Goal: Information Seeking & Learning: Learn about a topic

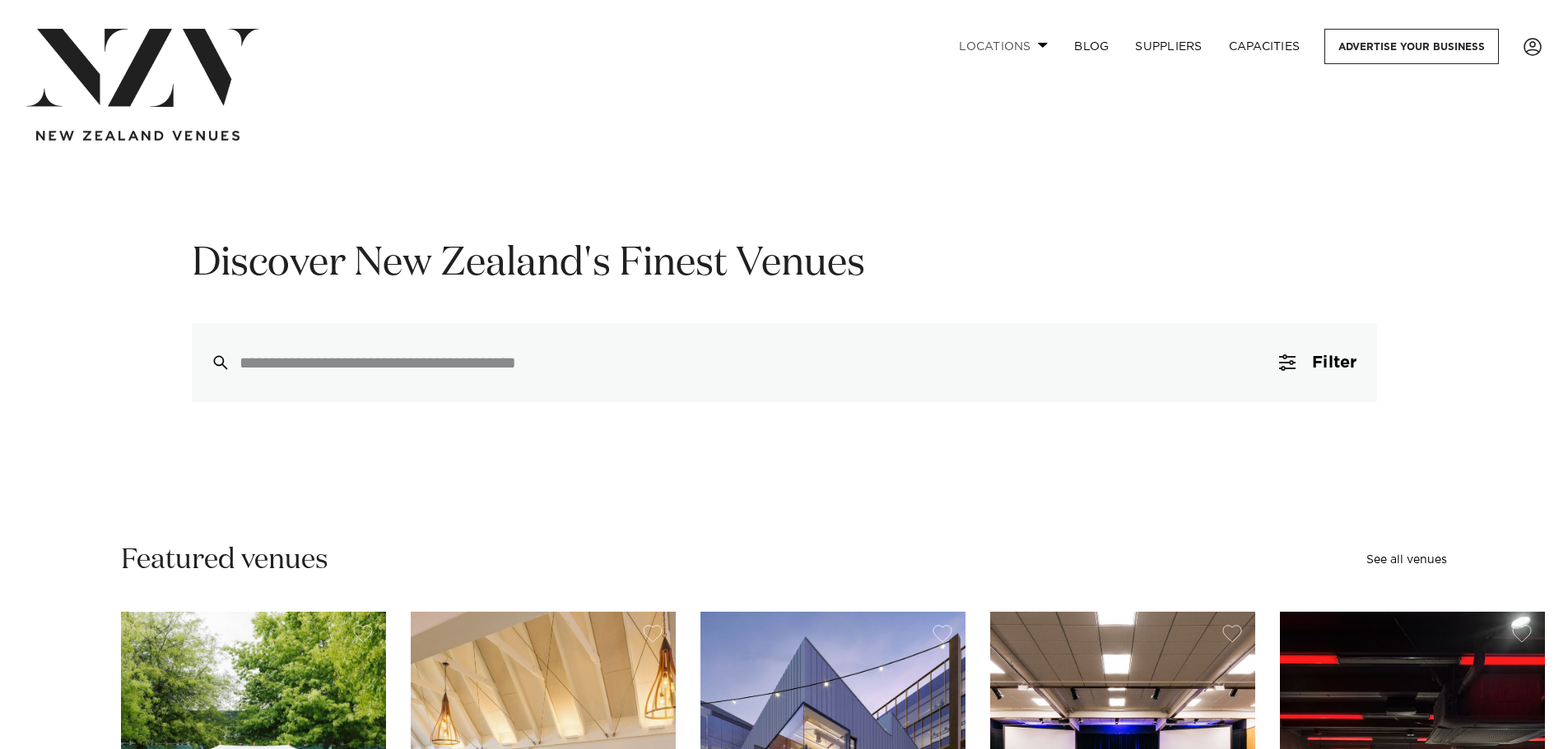
click at [1039, 37] on link "Locations" at bounding box center [1003, 47] width 115 height 36
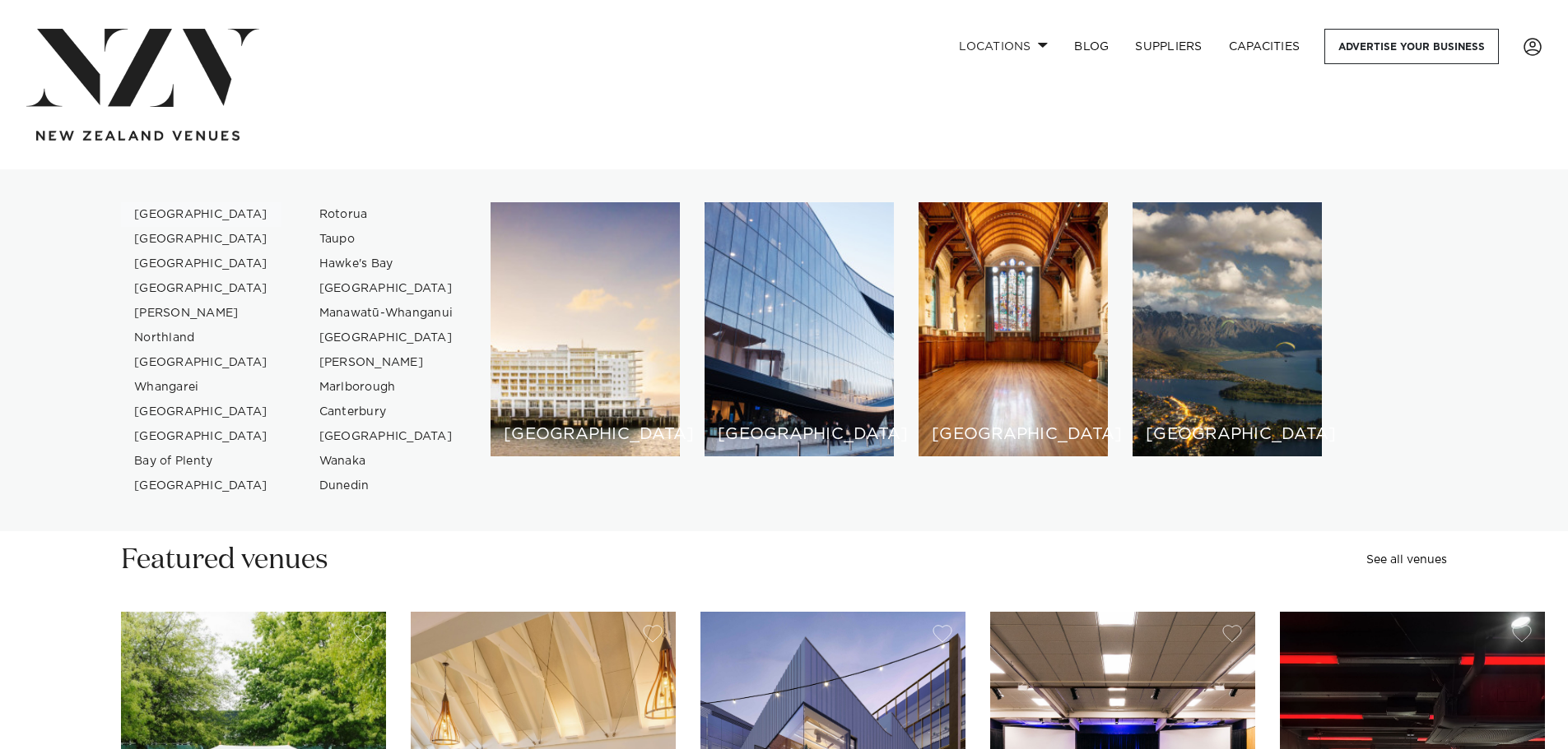
click at [155, 214] on link "[GEOGRAPHIC_DATA]" at bounding box center [202, 214] width 161 height 25
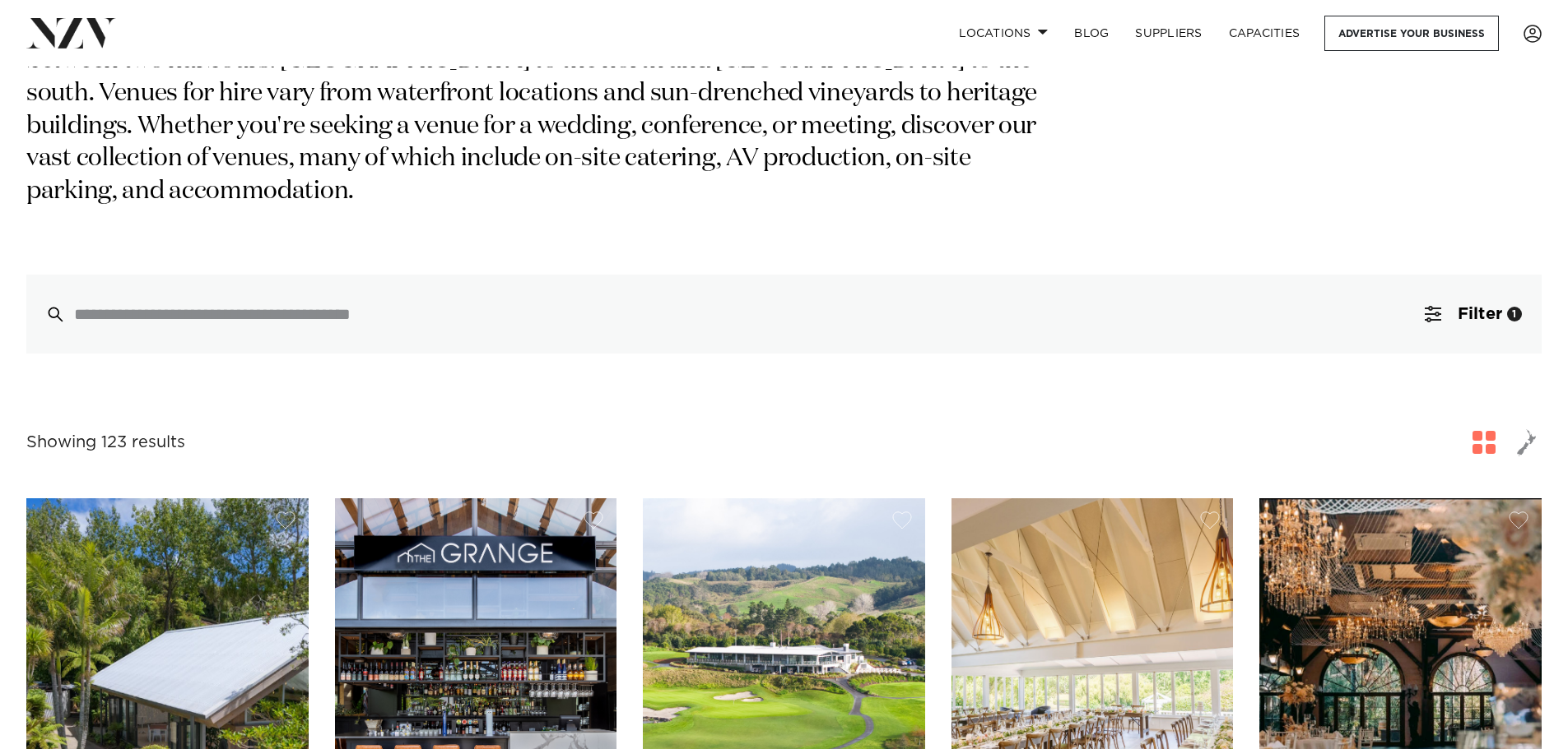
scroll to position [411, 0]
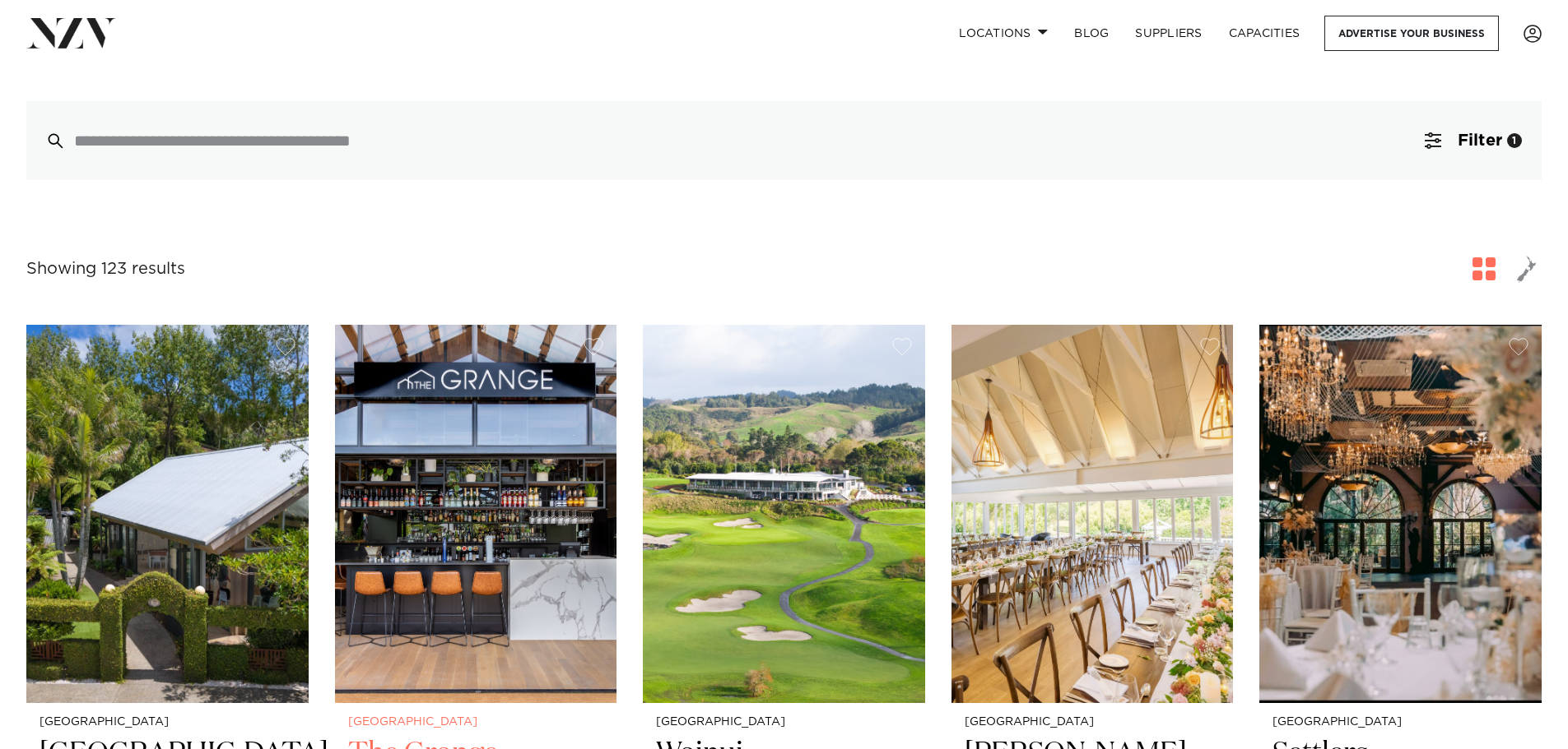
click at [527, 460] on img at bounding box center [476, 514] width 282 height 379
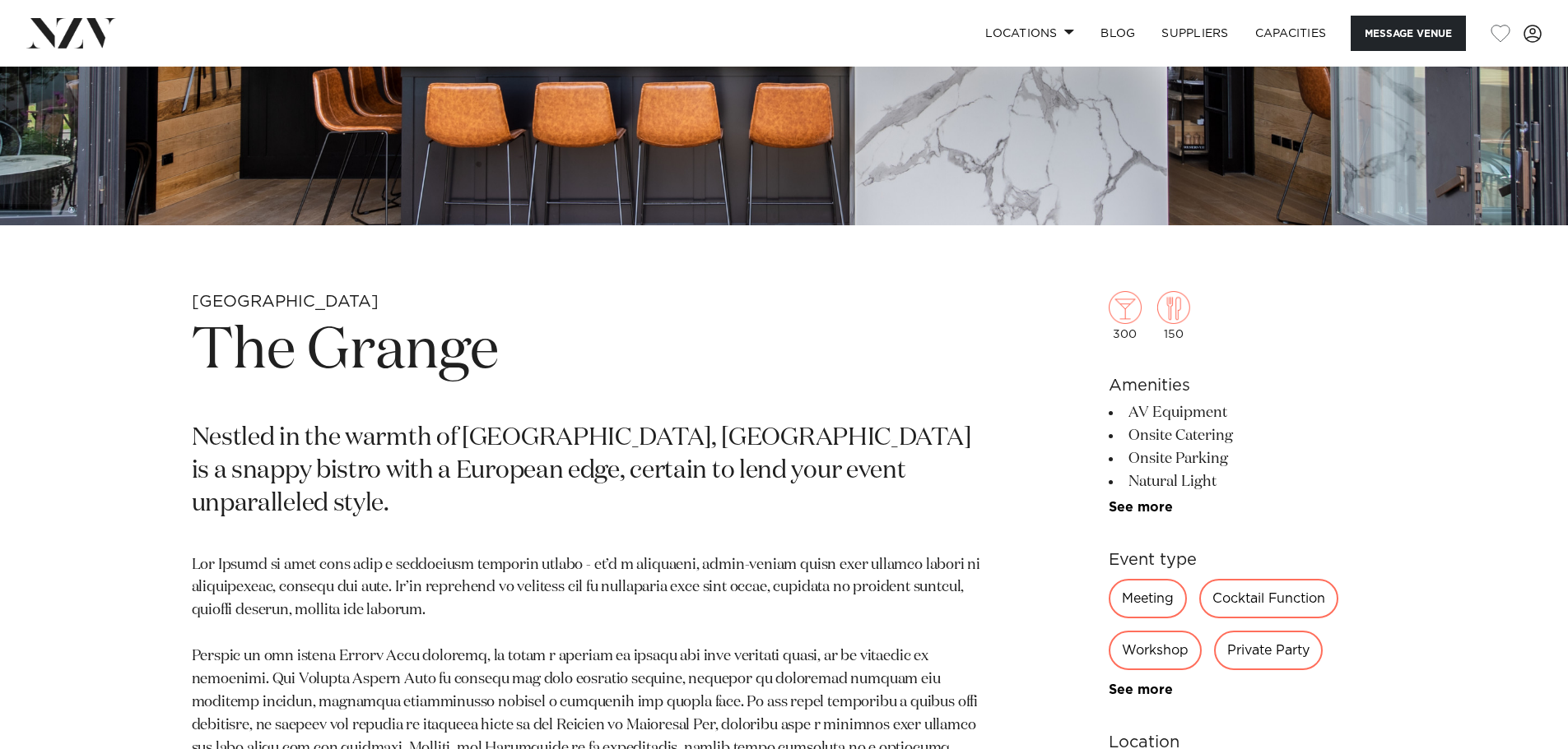
scroll to position [741, 0]
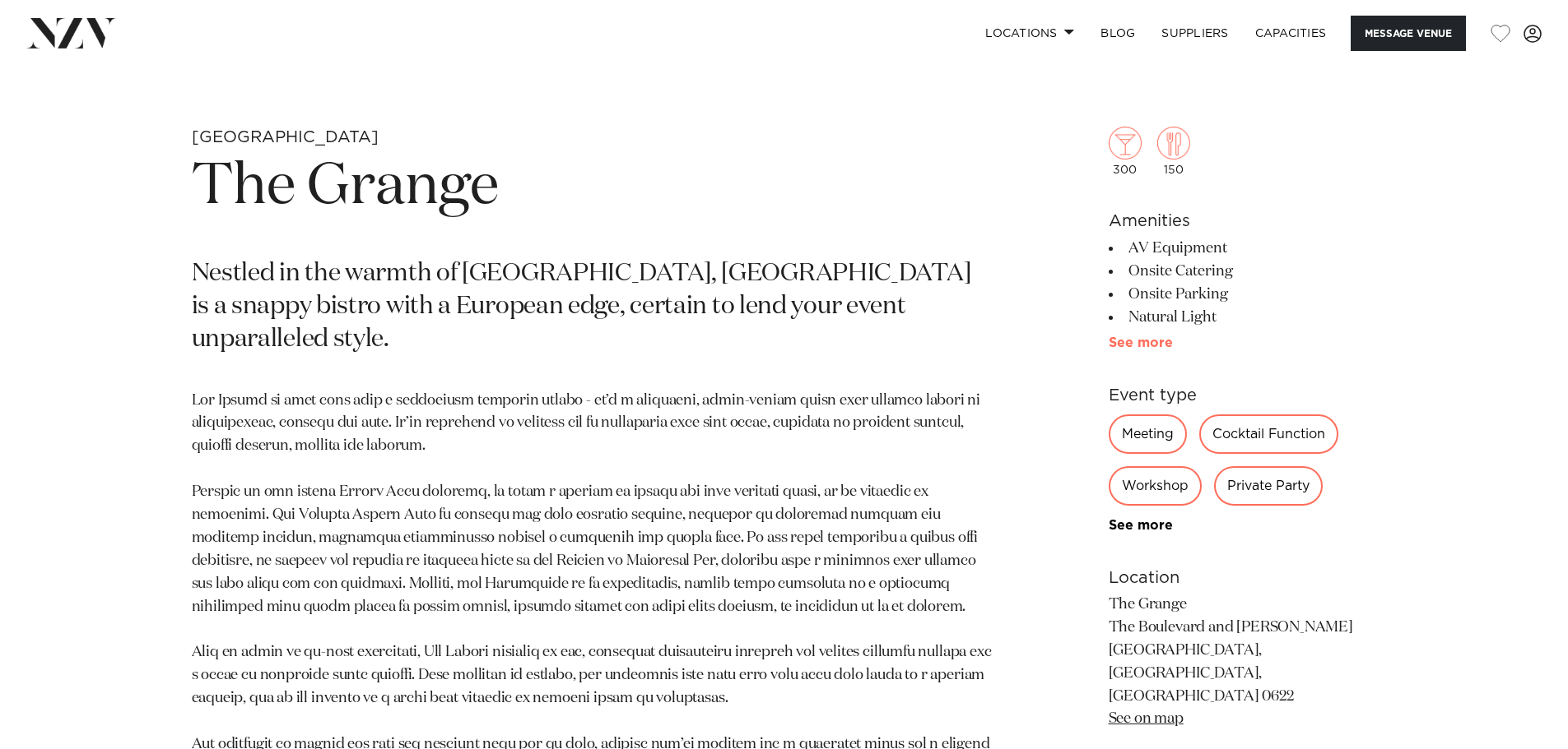
click at [1115, 344] on link "See more" at bounding box center [1173, 343] width 129 height 13
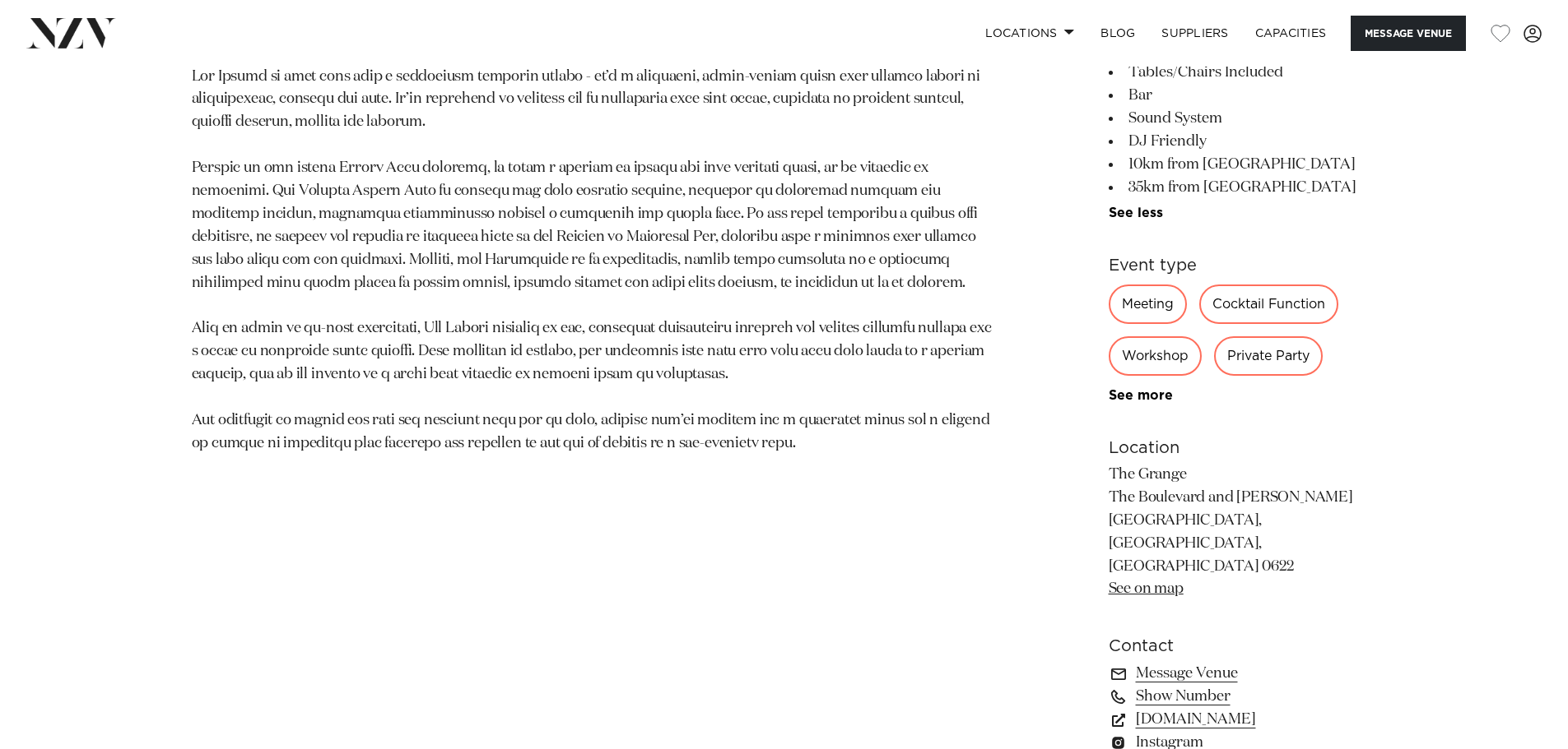
scroll to position [823, 0]
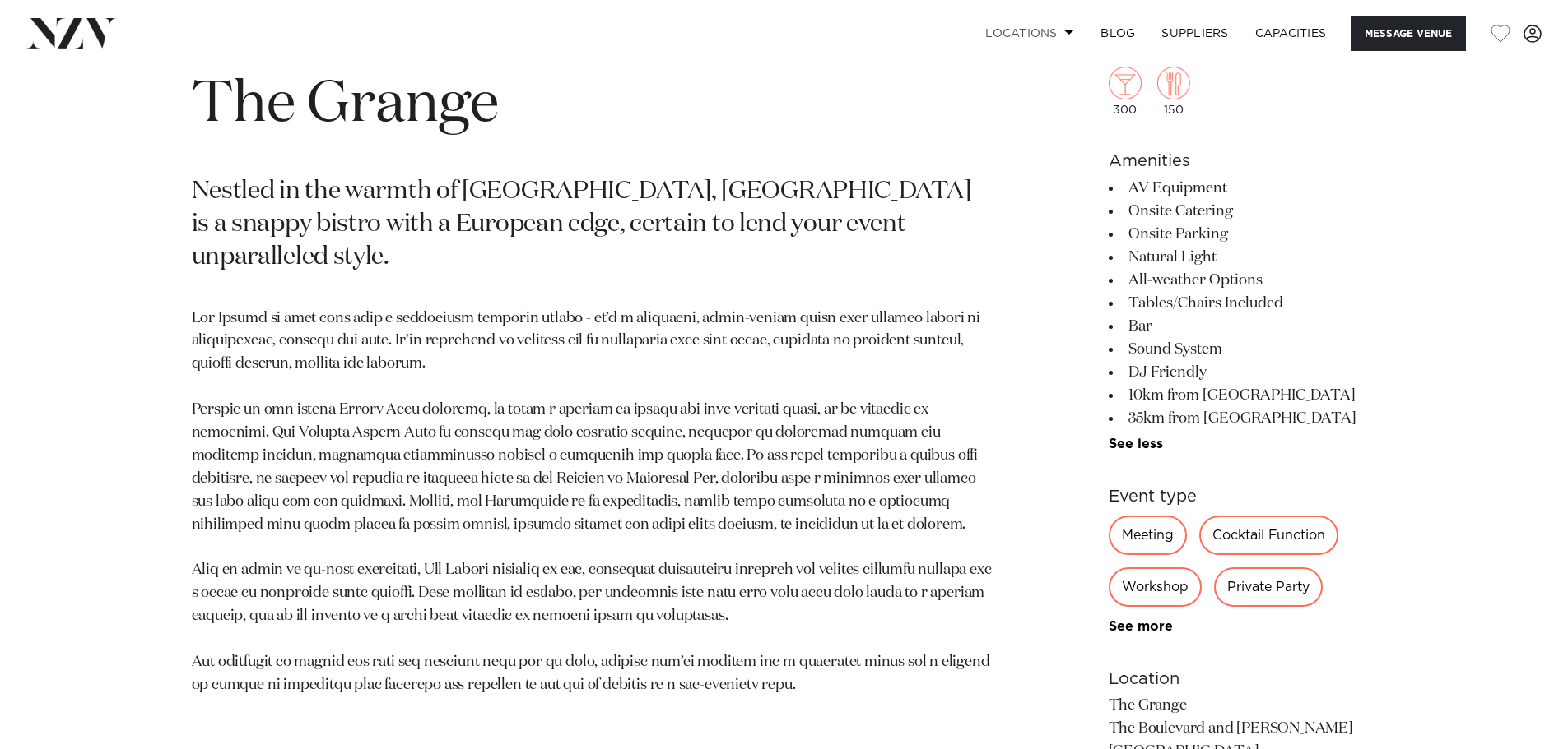
click at [1060, 31] on link "Locations" at bounding box center [1030, 33] width 115 height 36
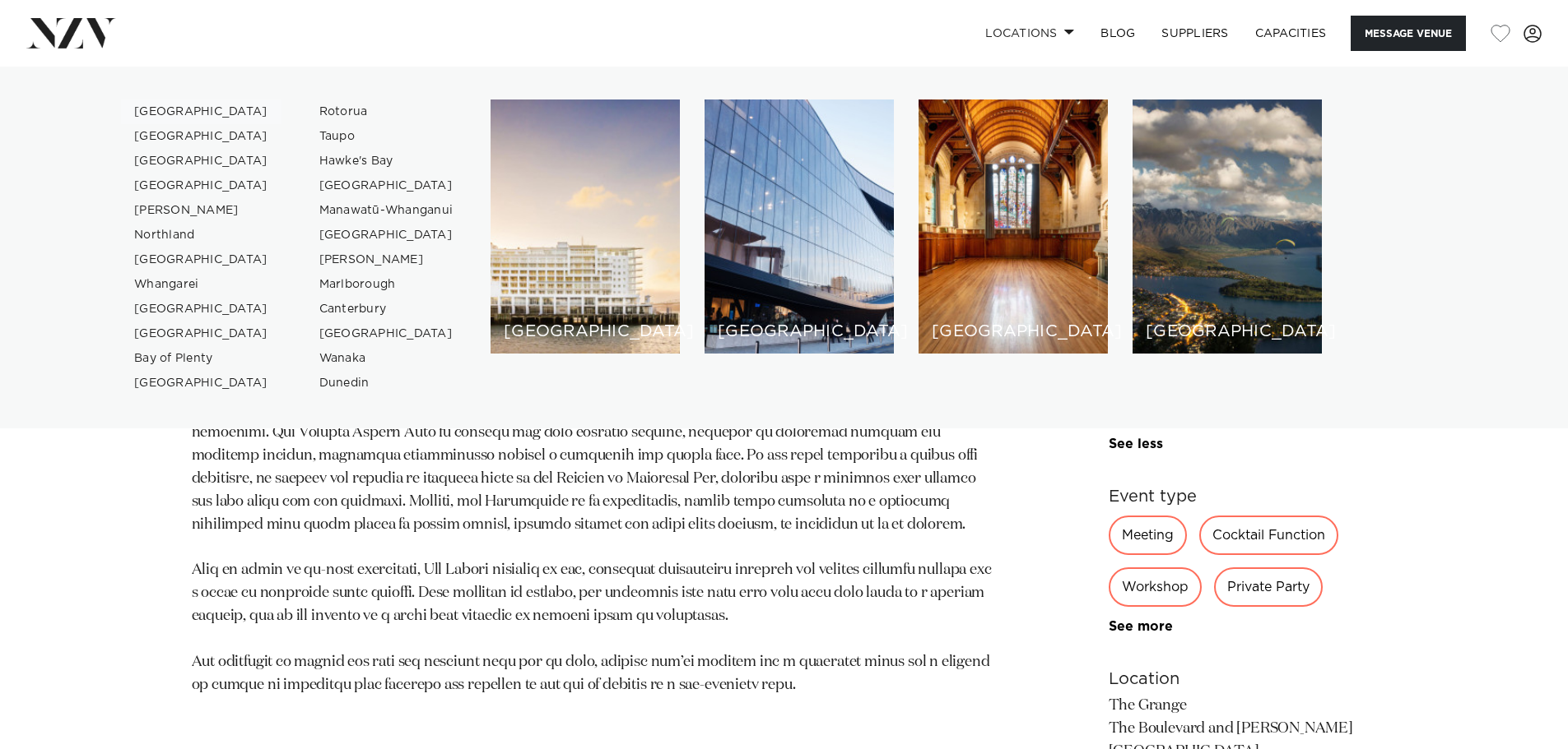
click at [181, 111] on link "[GEOGRAPHIC_DATA]" at bounding box center [202, 111] width 161 height 25
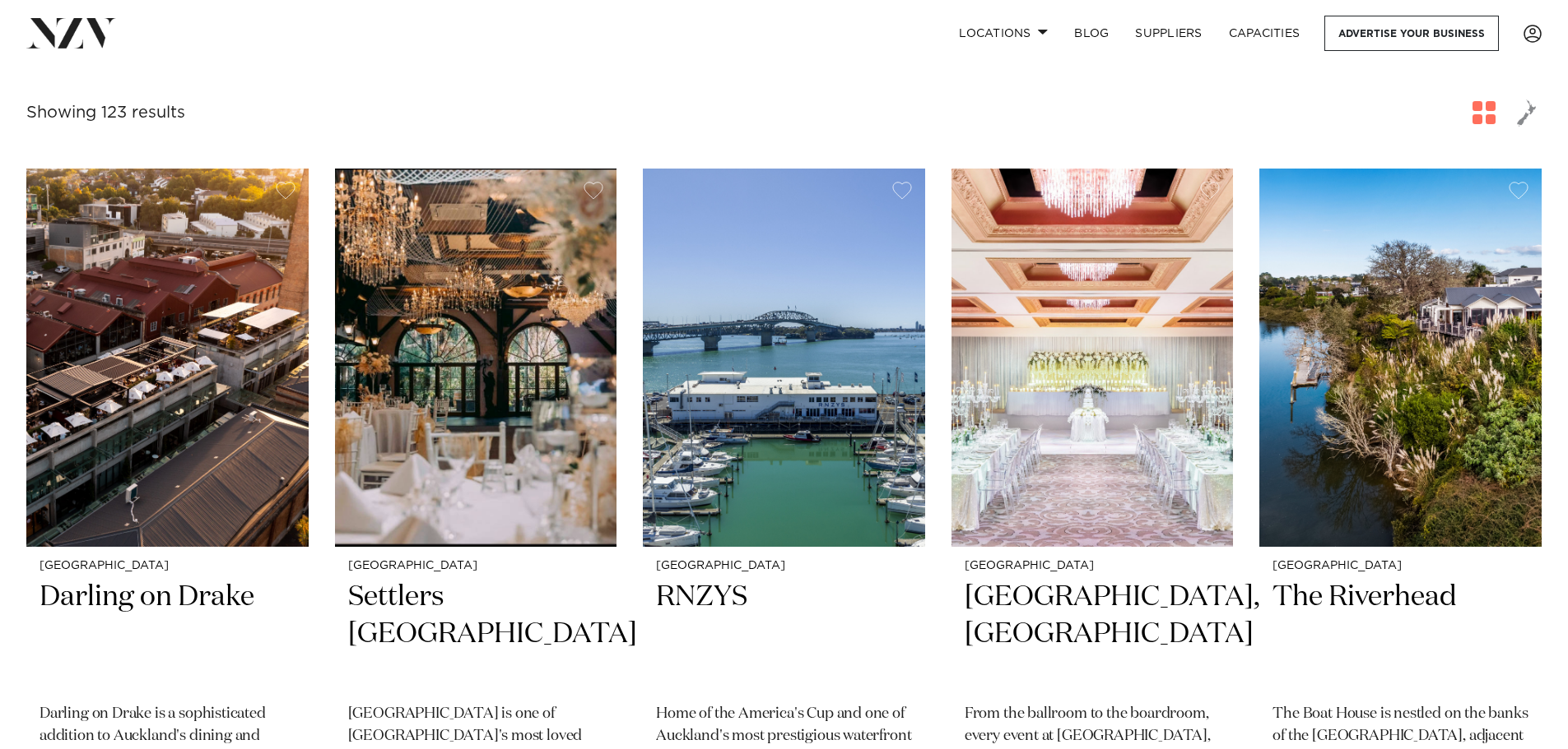
scroll to position [576, 0]
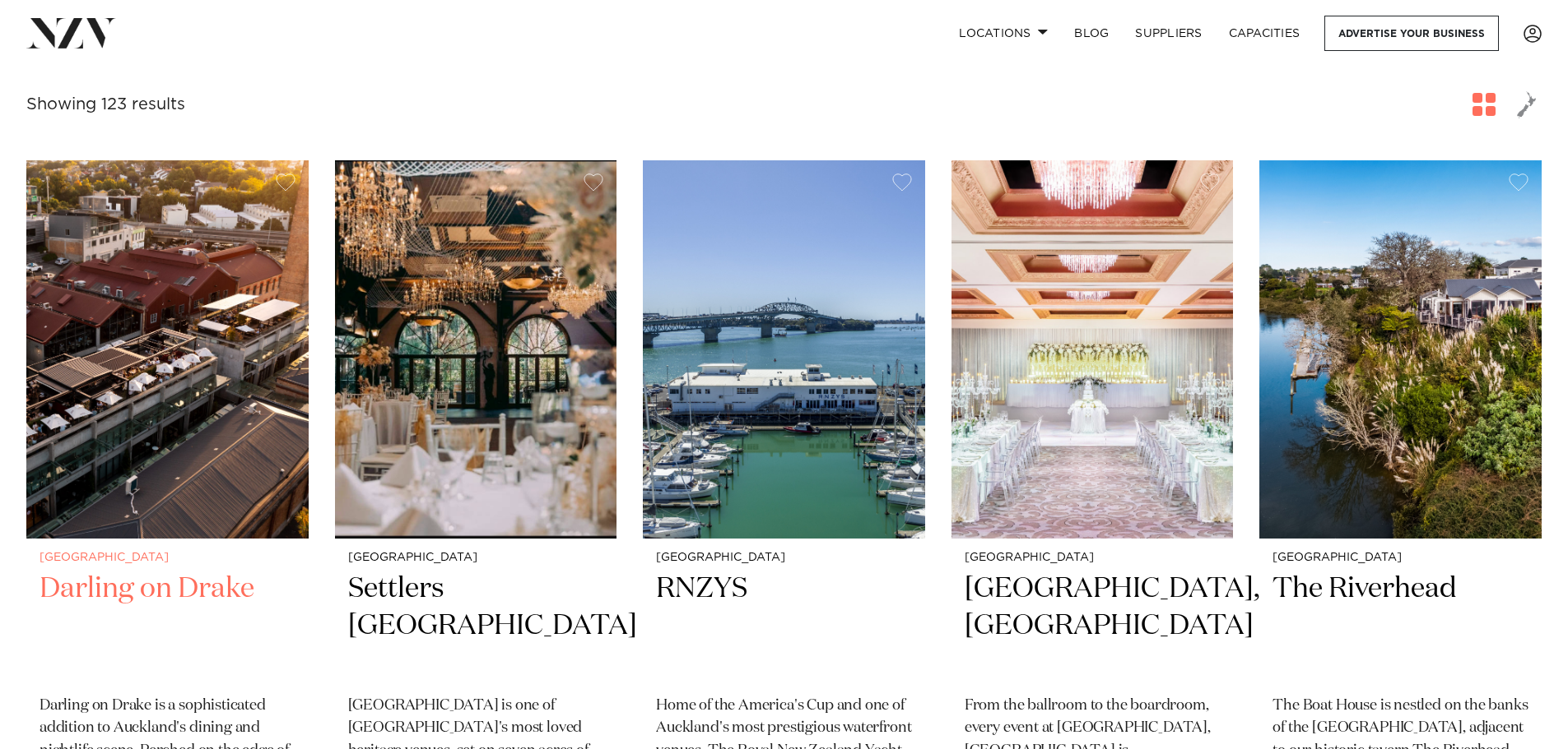
click at [240, 304] on img at bounding box center [167, 349] width 282 height 379
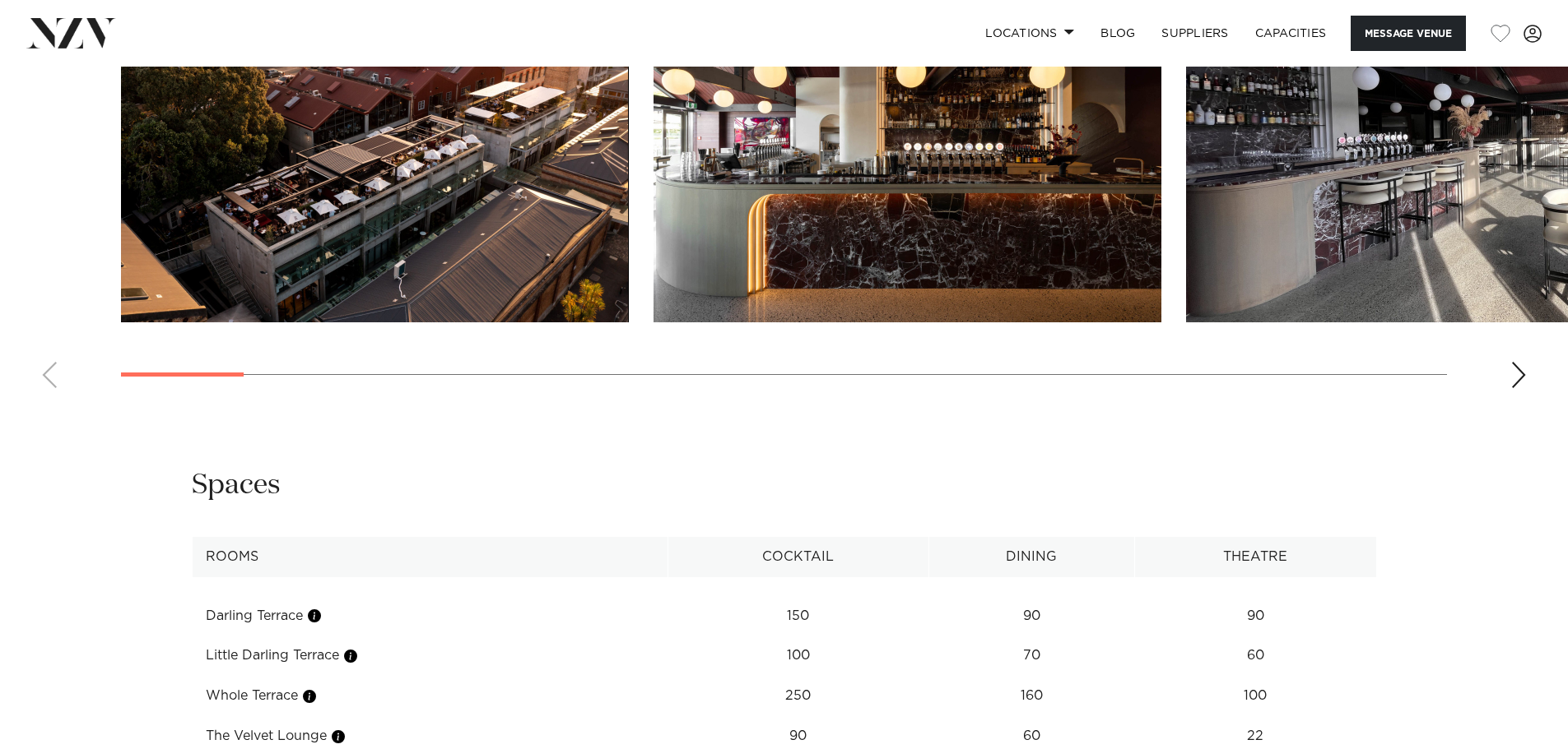
scroll to position [2138, 0]
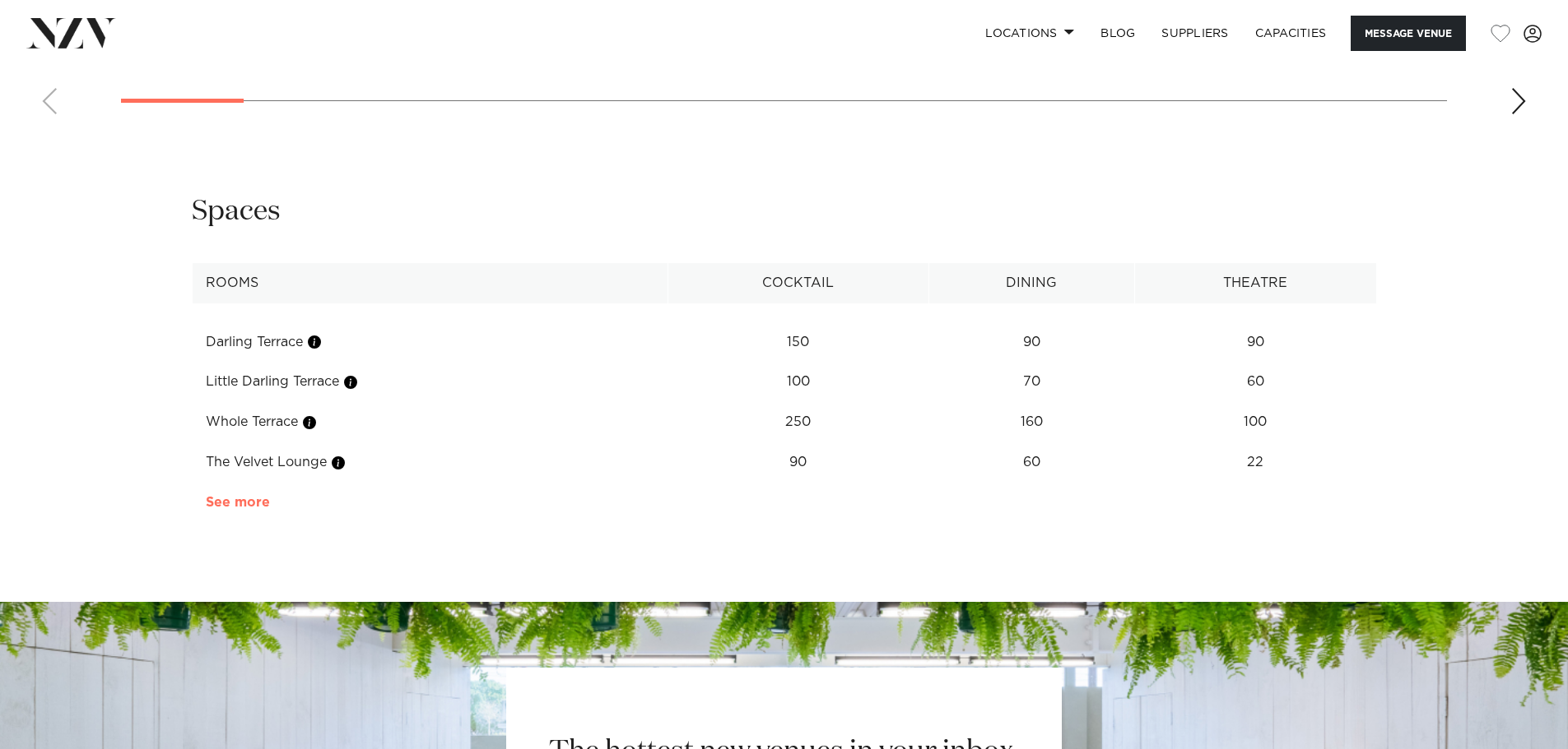
click at [226, 509] on link "See more" at bounding box center [269, 503] width 129 height 13
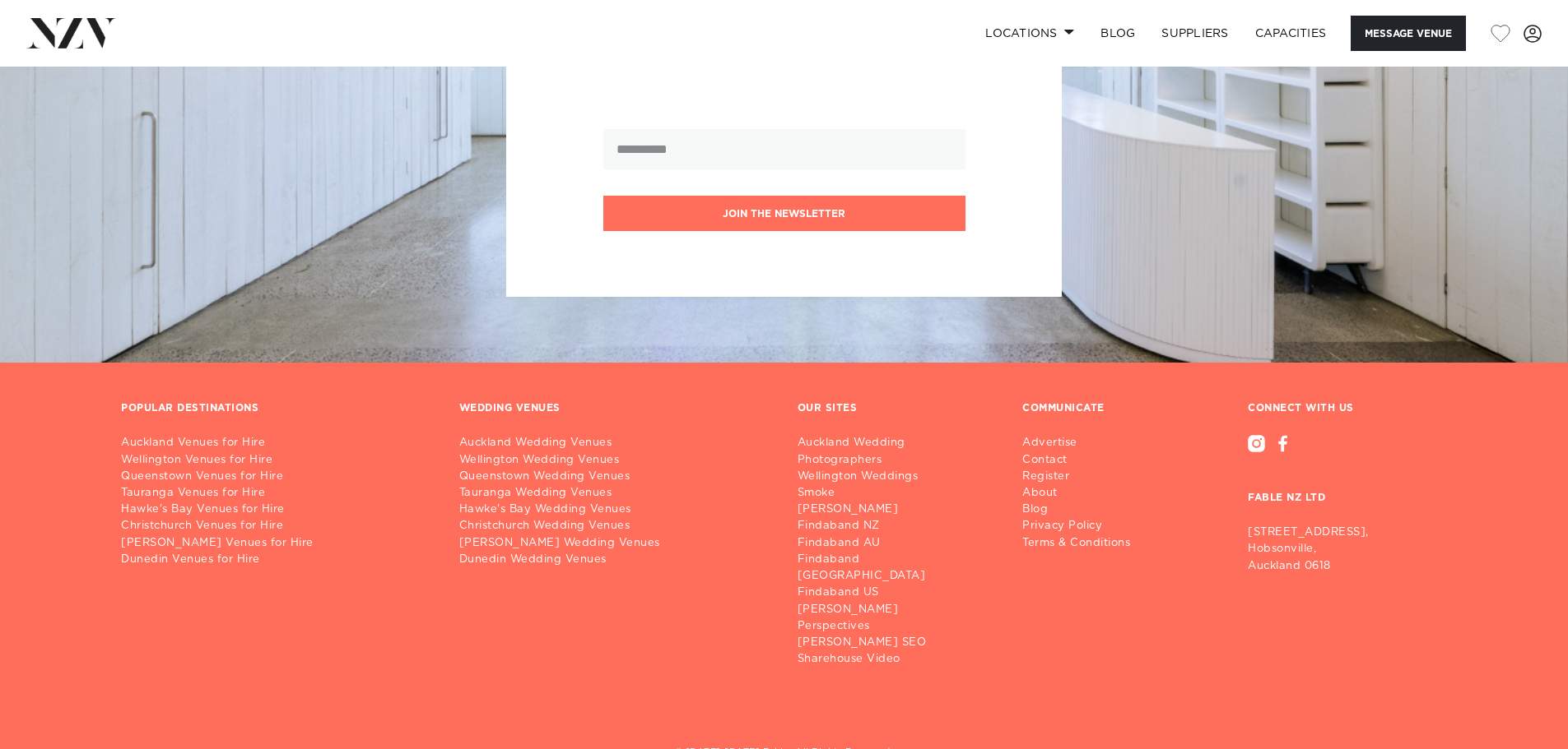
scroll to position [3044, 0]
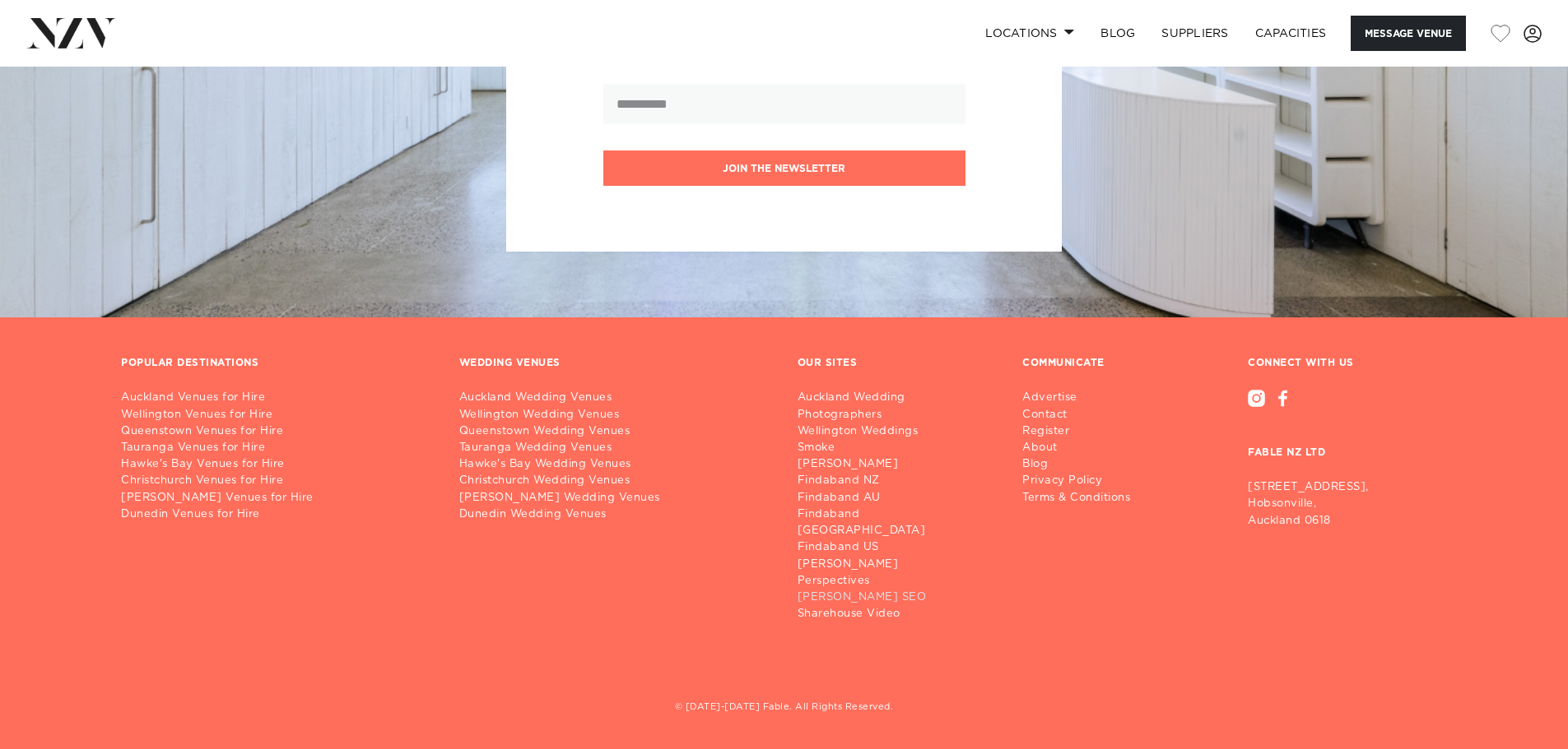
click at [822, 599] on link "[PERSON_NAME] SEO" at bounding box center [897, 598] width 199 height 16
click at [1113, 37] on link "BLOG" at bounding box center [1117, 33] width 61 height 36
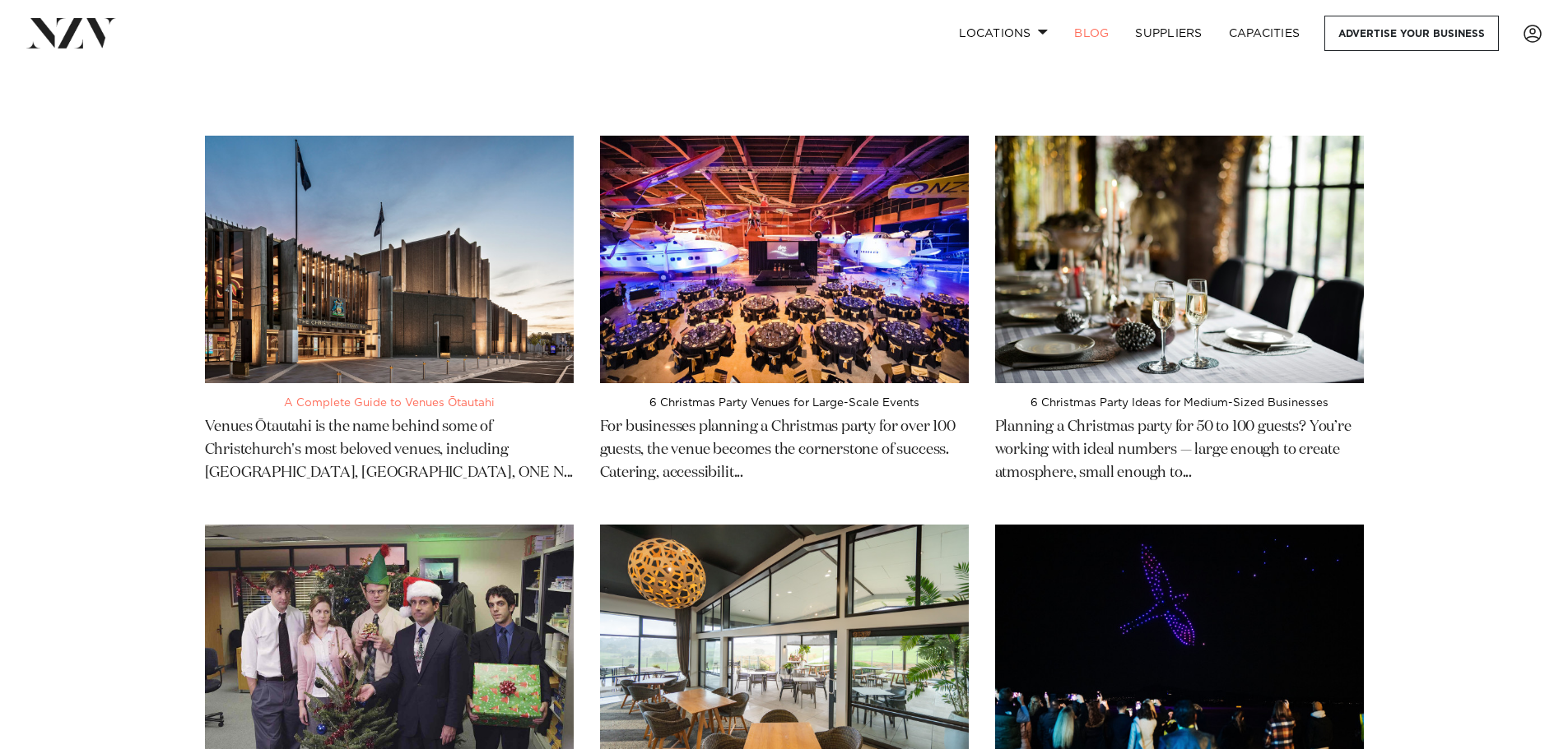
click at [462, 280] on img at bounding box center [390, 259] width 369 height 247
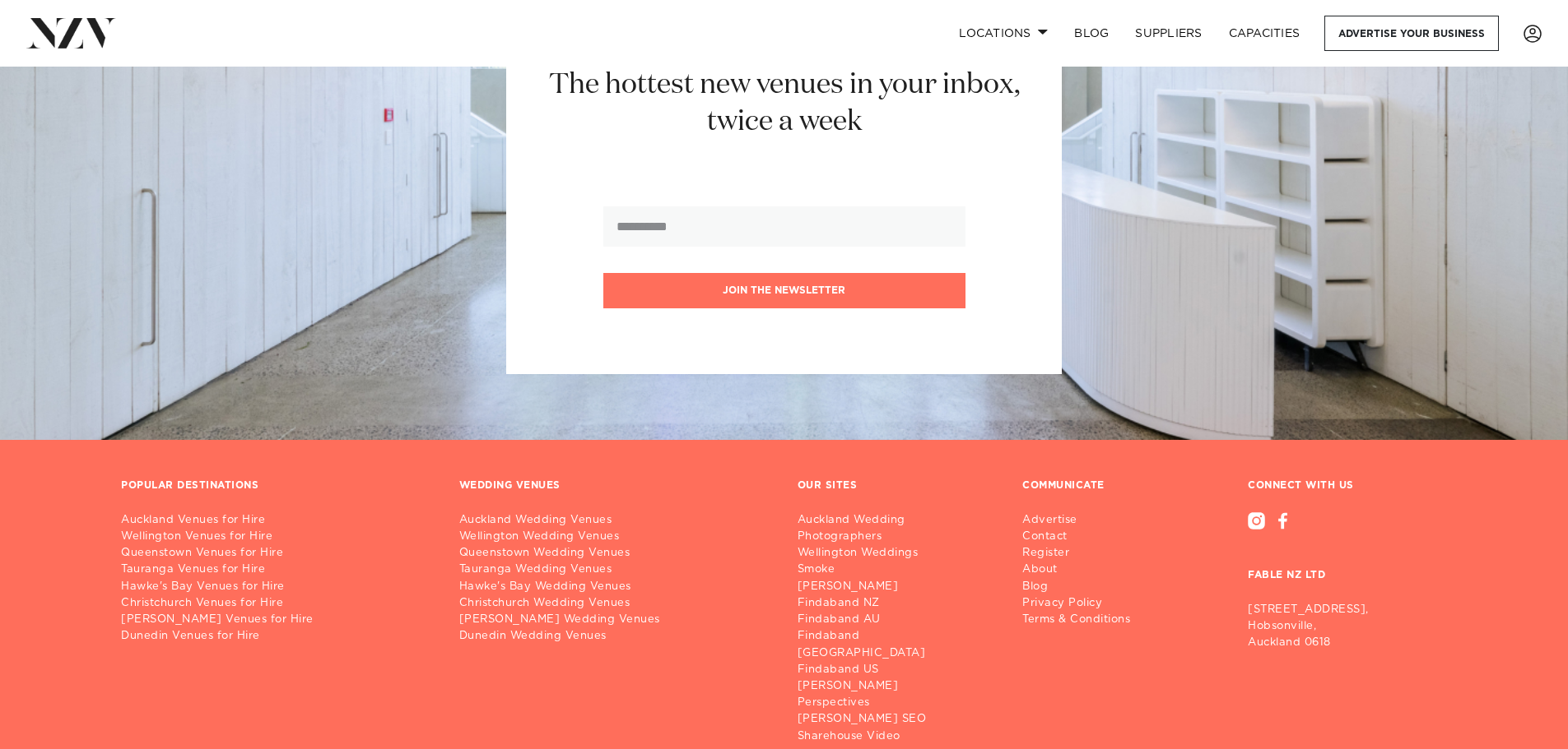
scroll to position [7409, 0]
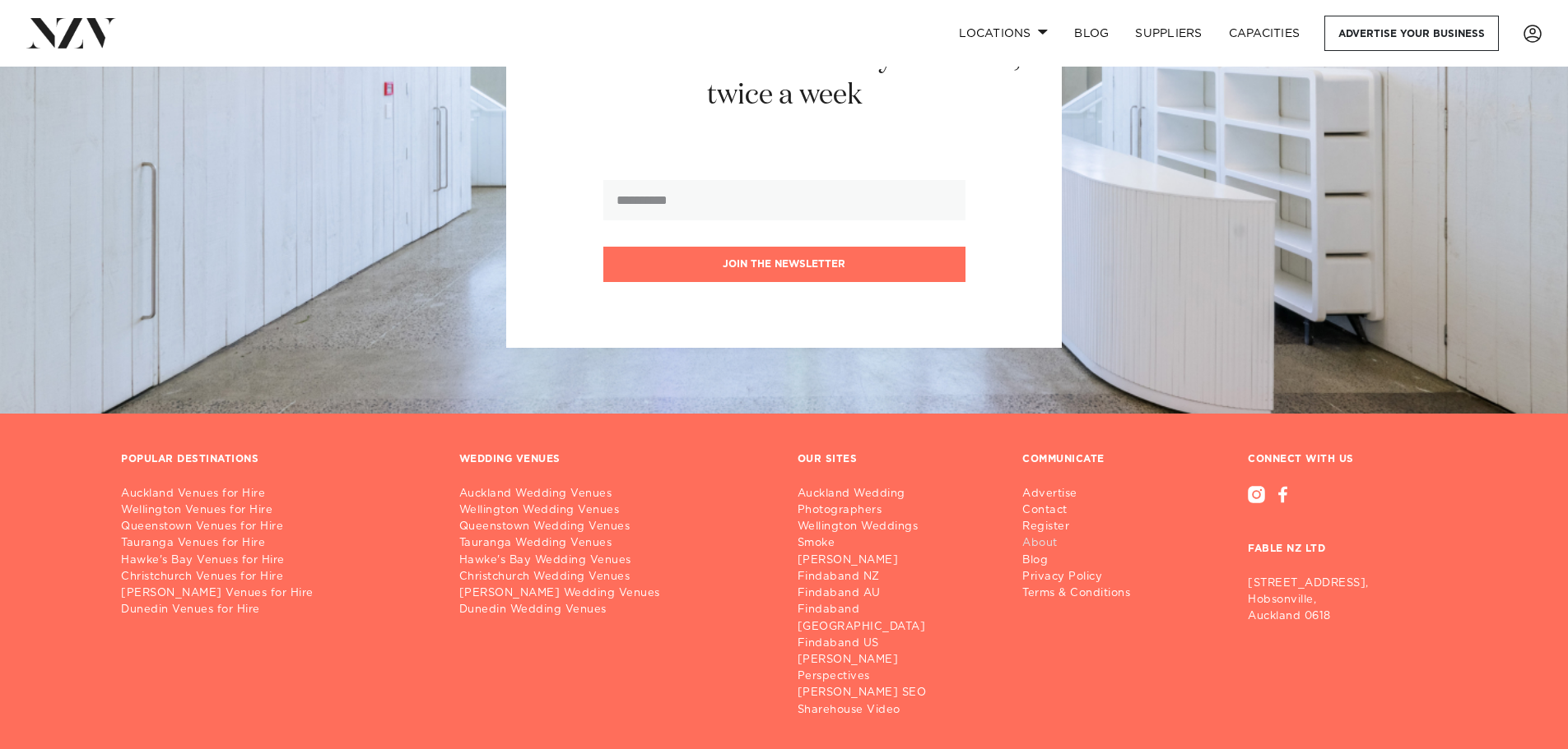
click at [1050, 536] on link "About" at bounding box center [1082, 544] width 121 height 16
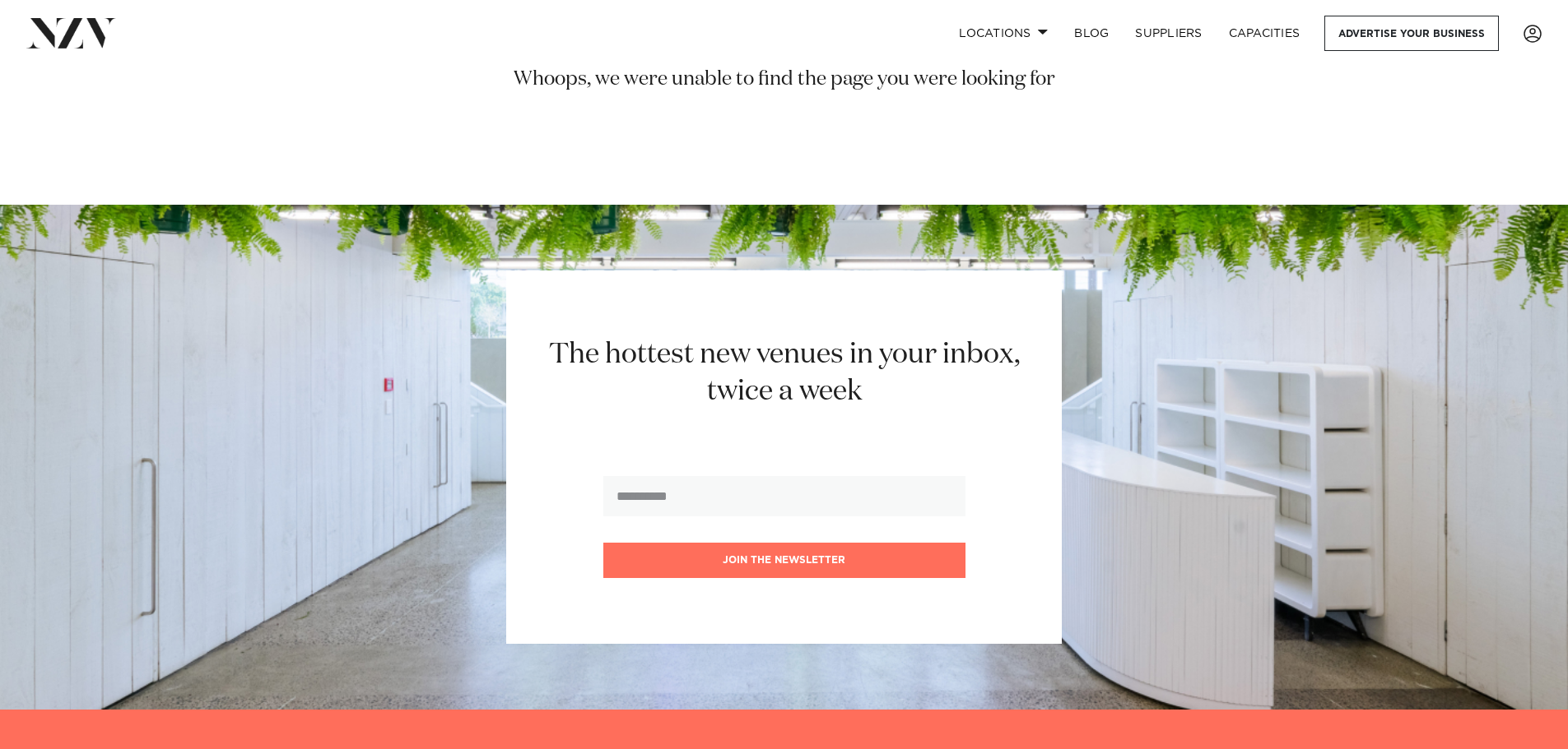
click at [6, 68] on section "Whoops, we were unable to find the page you were looking for" at bounding box center [784, 116] width 1568 height 99
click at [34, 48] on div "Locations [GEOGRAPHIC_DATA] [GEOGRAPHIC_DATA] [GEOGRAPHIC_DATA] [GEOGRAPHIC_DAT…" at bounding box center [783, 33] width 1542 height 36
click at [71, 36] on img at bounding box center [71, 33] width 89 height 29
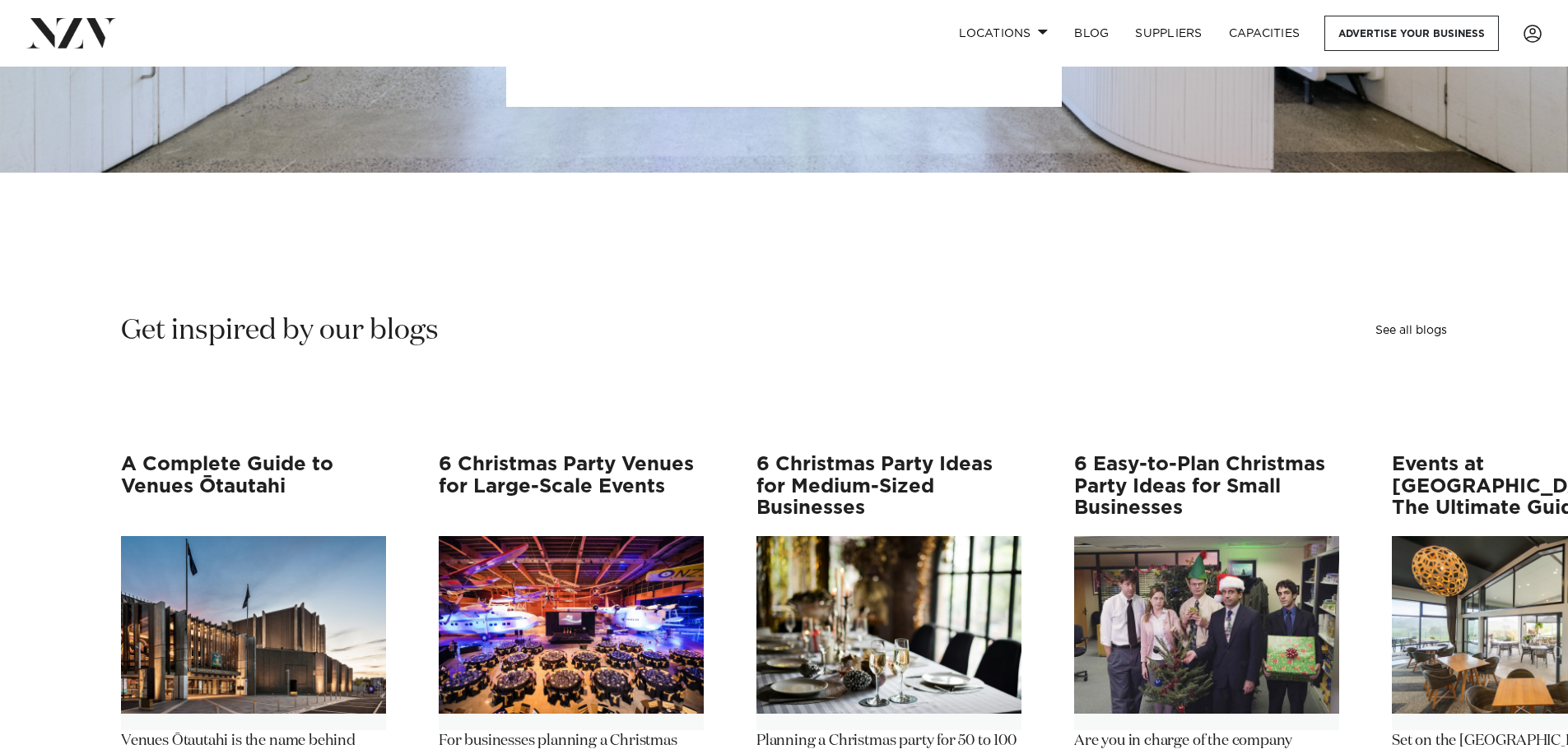
scroll to position [2550, 0]
